Goal: Find specific page/section: Find specific page/section

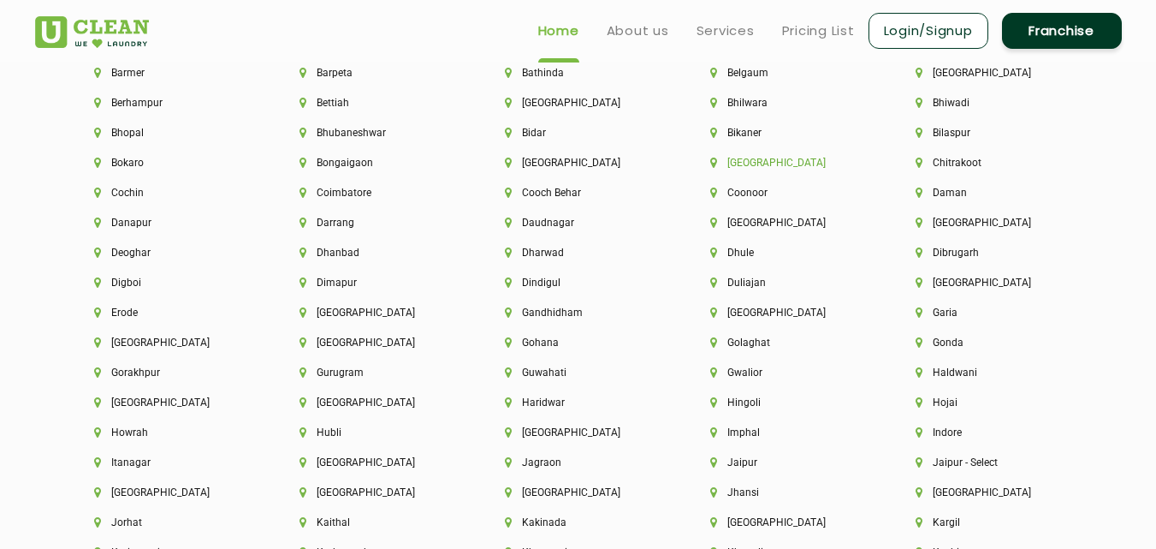
scroll to position [3681, 0]
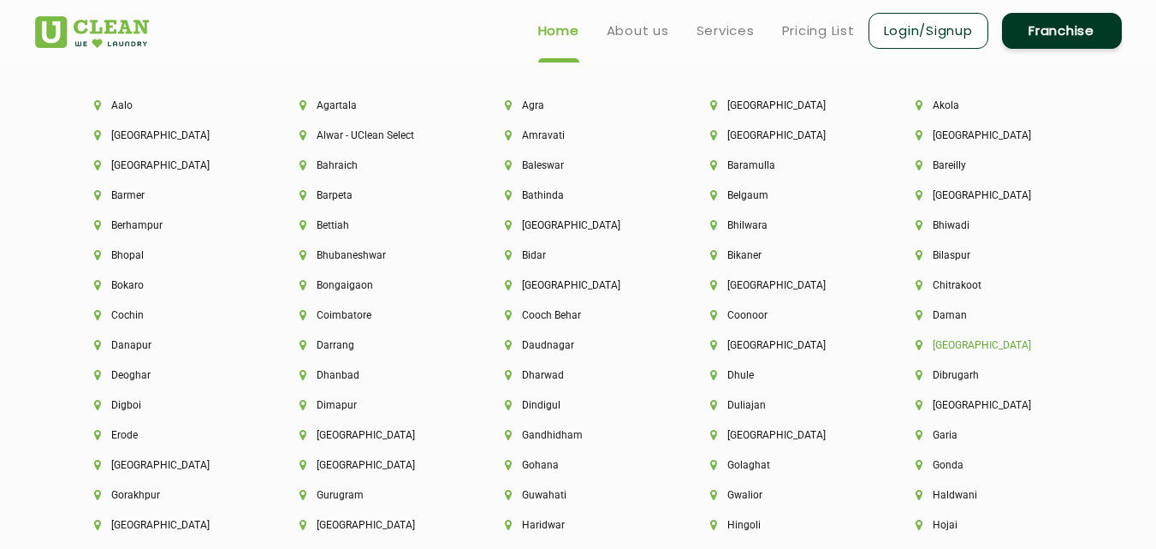
click at [942, 347] on li "[GEOGRAPHIC_DATA]" at bounding box center [989, 345] width 147 height 12
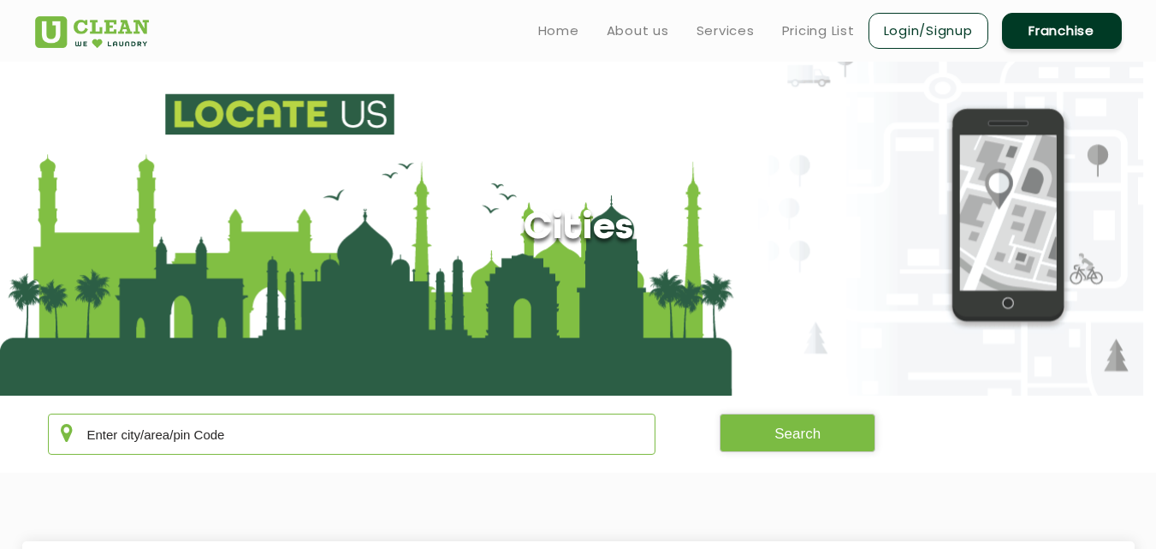
click at [247, 438] on input "text" at bounding box center [352, 433] width 609 height 41
click at [857, 434] on button "Search" at bounding box center [798, 432] width 156 height 39
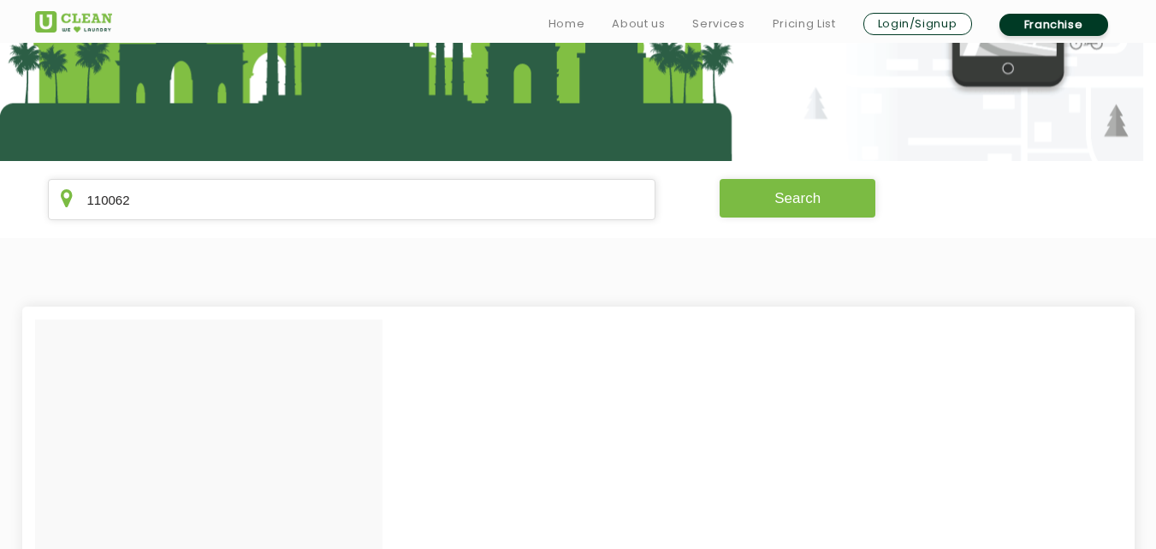
scroll to position [342, 0]
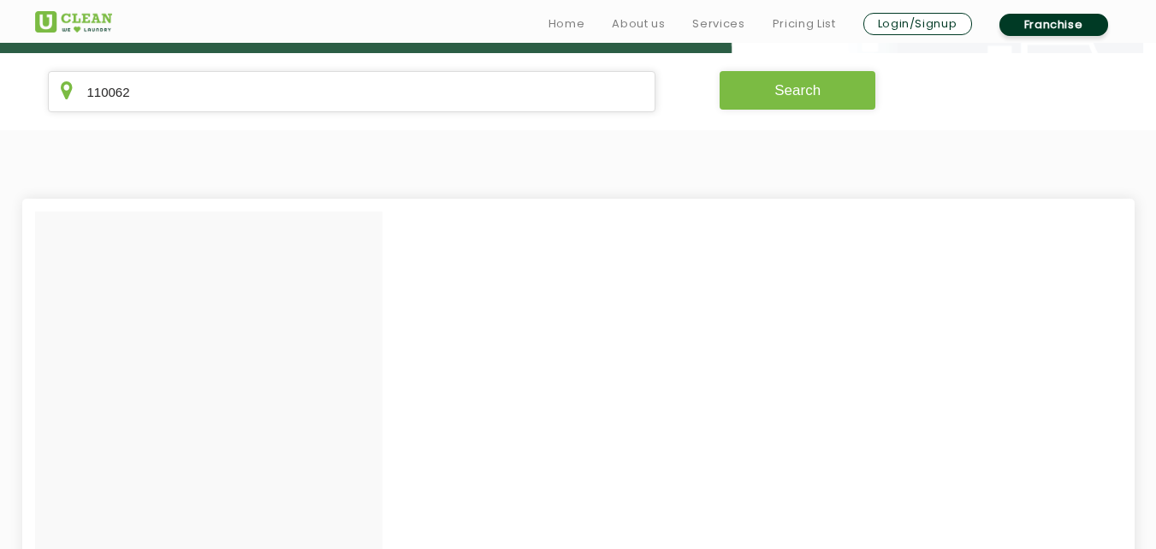
click at [802, 105] on button "Search" at bounding box center [798, 90] width 156 height 39
click at [370, 101] on input "110062" at bounding box center [352, 91] width 609 height 41
click at [265, 324] on div at bounding box center [209, 485] width 348 height 548
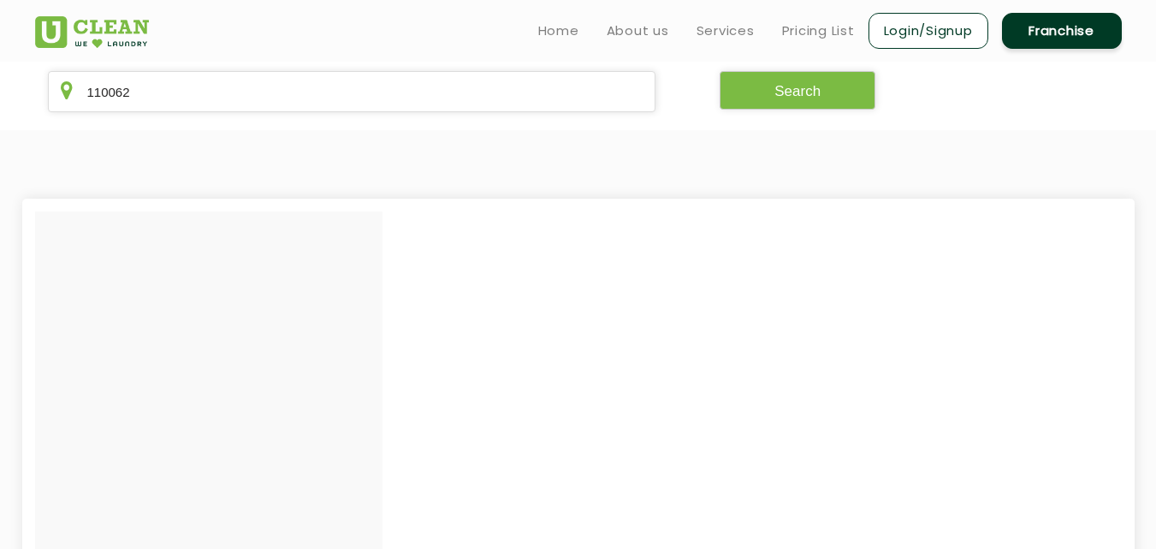
scroll to position [171, 0]
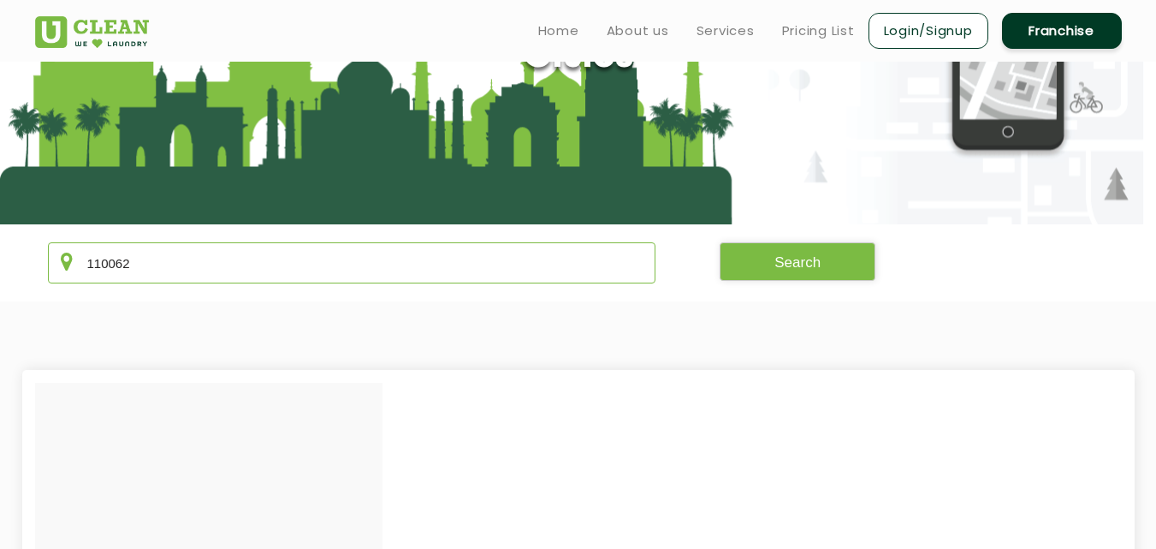
click at [279, 270] on input "110062" at bounding box center [352, 262] width 609 height 41
type input "110080"
click at [37, 298] on section "110080 Search" at bounding box center [578, 262] width 1156 height 77
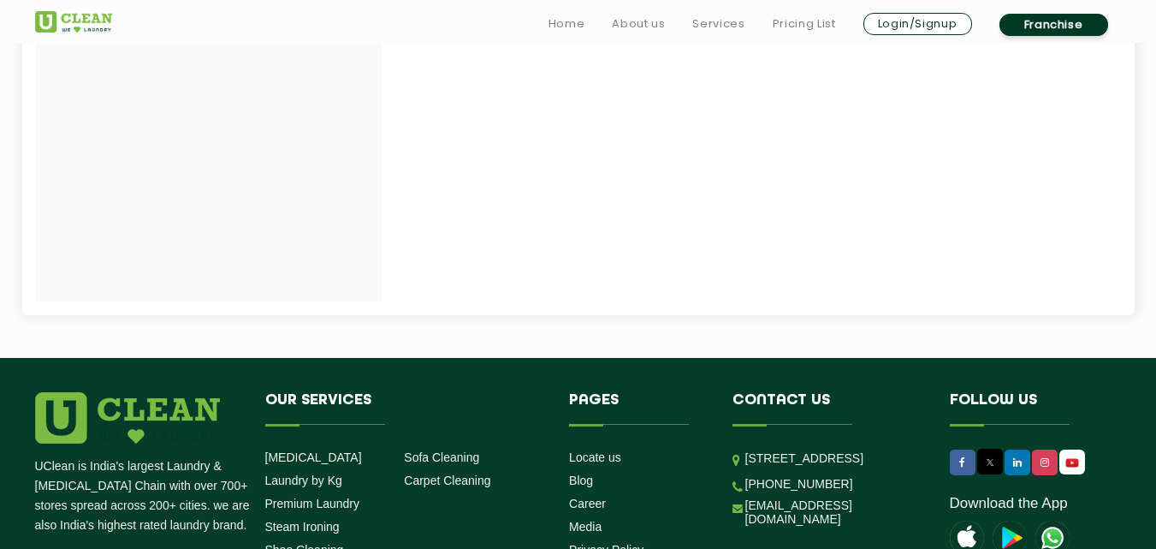
scroll to position [1019, 0]
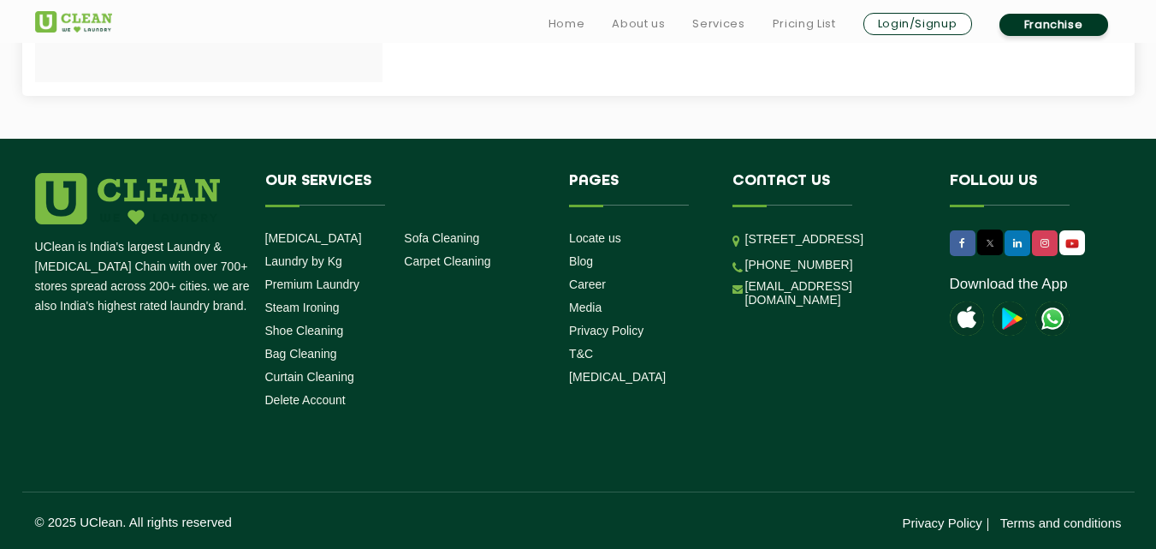
drag, startPoint x: 745, startPoint y: 238, endPoint x: 897, endPoint y: 294, distance: 162.2
click at [897, 249] on p "[STREET_ADDRESS]" at bounding box center [835, 239] width 179 height 20
click at [883, 426] on div "UClean is India's largest Laundry & [MEDICAL_DATA] Chain with over 700+ stores …" at bounding box center [578, 352] width 1113 height 358
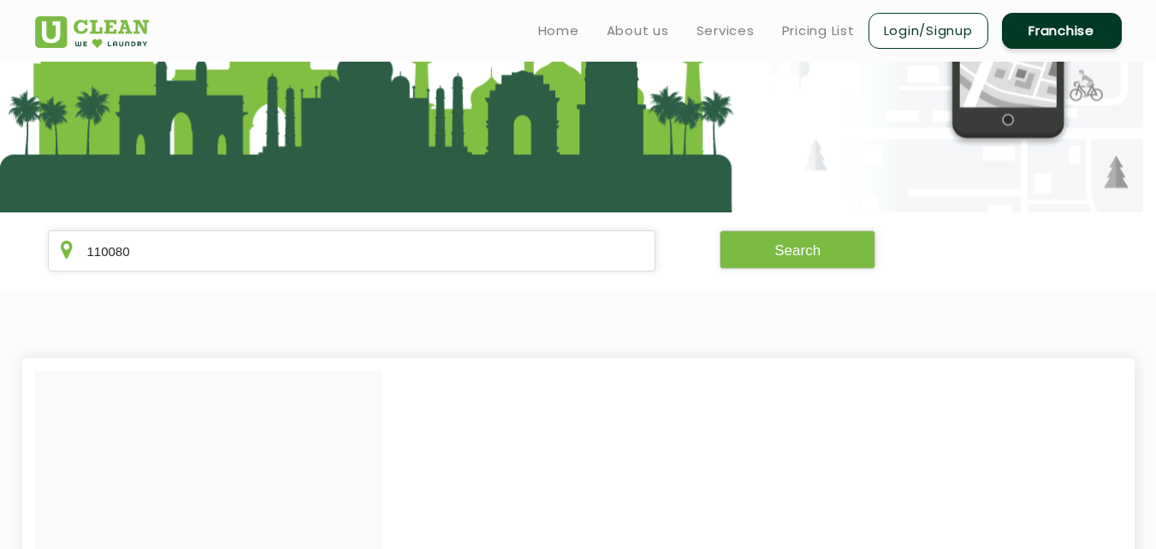
scroll to position [0, 0]
